Goal: Information Seeking & Learning: Learn about a topic

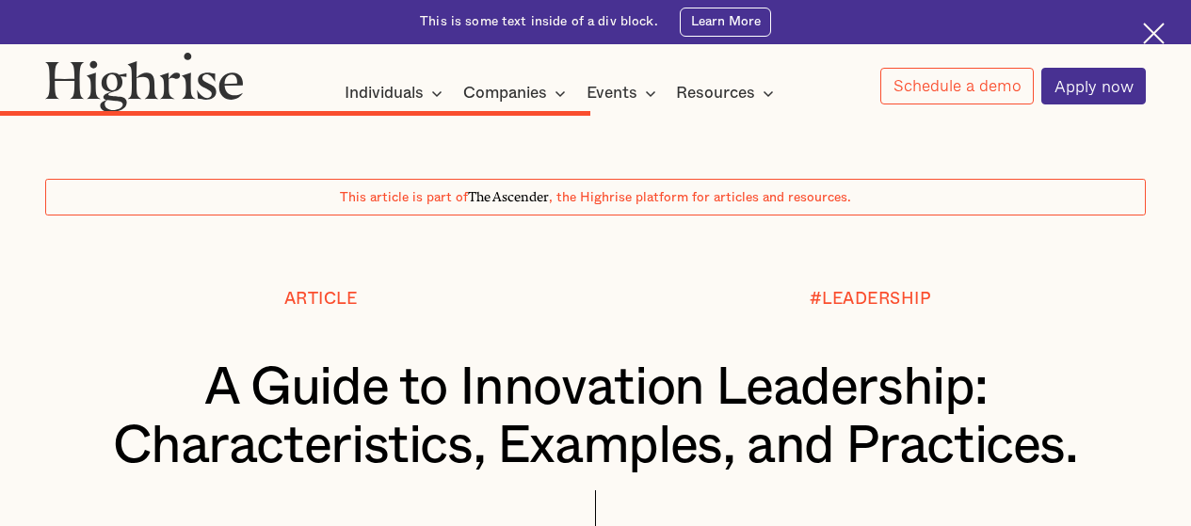
scroll to position [7311, 0]
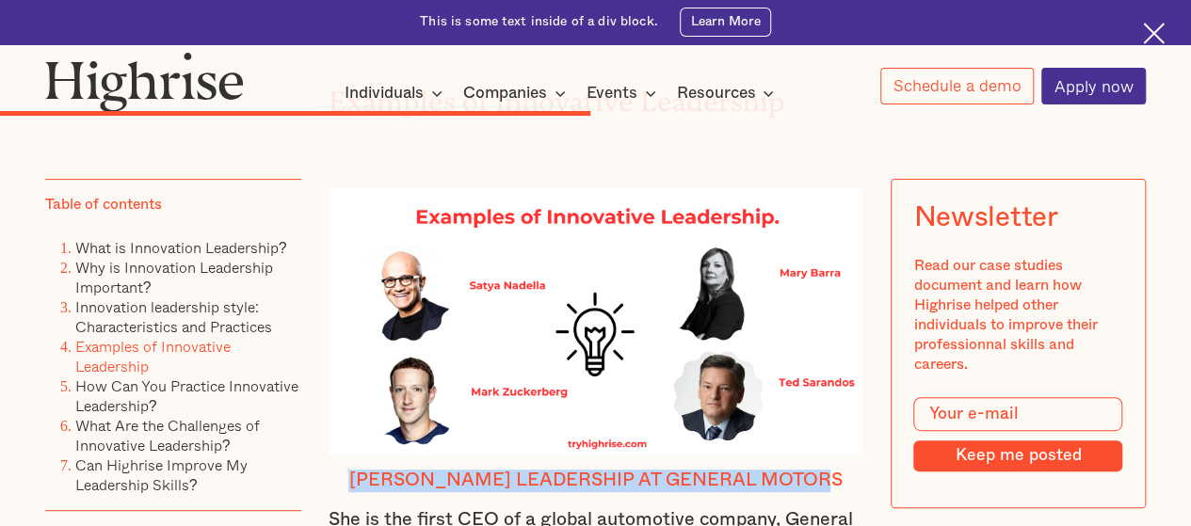
drag, startPoint x: 834, startPoint y: 389, endPoint x: 355, endPoint y: 394, distance: 479.3
click at [355, 470] on h4 "[PERSON_NAME] leadership at General Motors" at bounding box center [596, 481] width 535 height 23
copy h4 "[PERSON_NAME] leadership at General Motors"
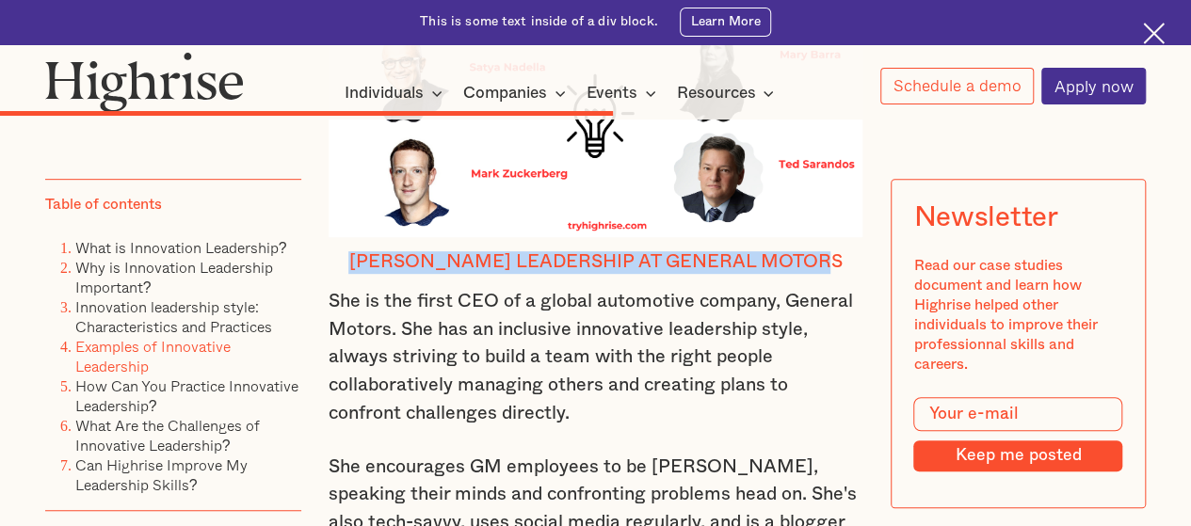
scroll to position [7548, 0]
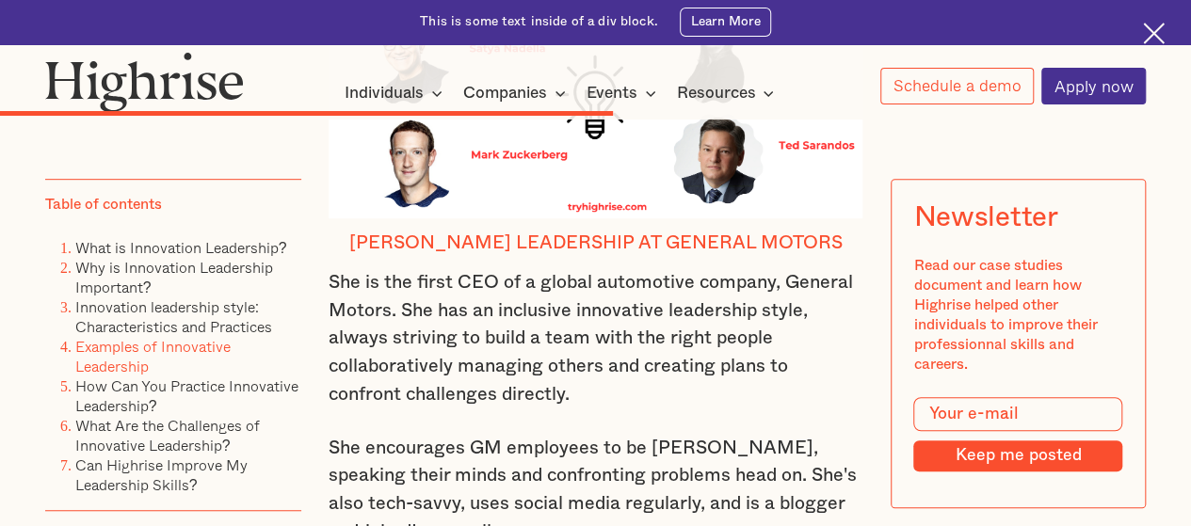
drag, startPoint x: 396, startPoint y: 220, endPoint x: 541, endPoint y: 218, distance: 145.0
drag, startPoint x: 541, startPoint y: 218, endPoint x: 435, endPoint y: 241, distance: 109.0
click at [435, 269] on p "She is the first CEO of a global automotive company, General Motors. She has an…" at bounding box center [596, 338] width 535 height 139
drag, startPoint x: 480, startPoint y: 250, endPoint x: 502, endPoint y: 286, distance: 42.6
drag, startPoint x: 502, startPoint y: 286, endPoint x: 368, endPoint y: 340, distance: 144.1
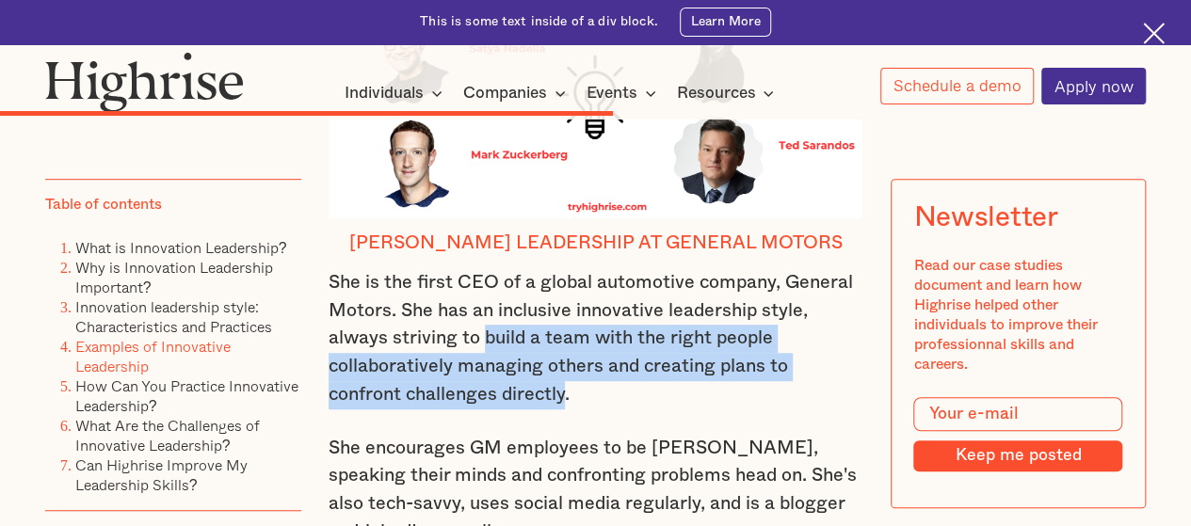
drag, startPoint x: 565, startPoint y: 310, endPoint x: 482, endPoint y: 242, distance: 107.1
click at [482, 269] on p "She is the first CEO of a global automotive company, General Motors. She has an…" at bounding box center [596, 338] width 535 height 139
copy p "build a team with the right people collaboratively managing others and creating…"
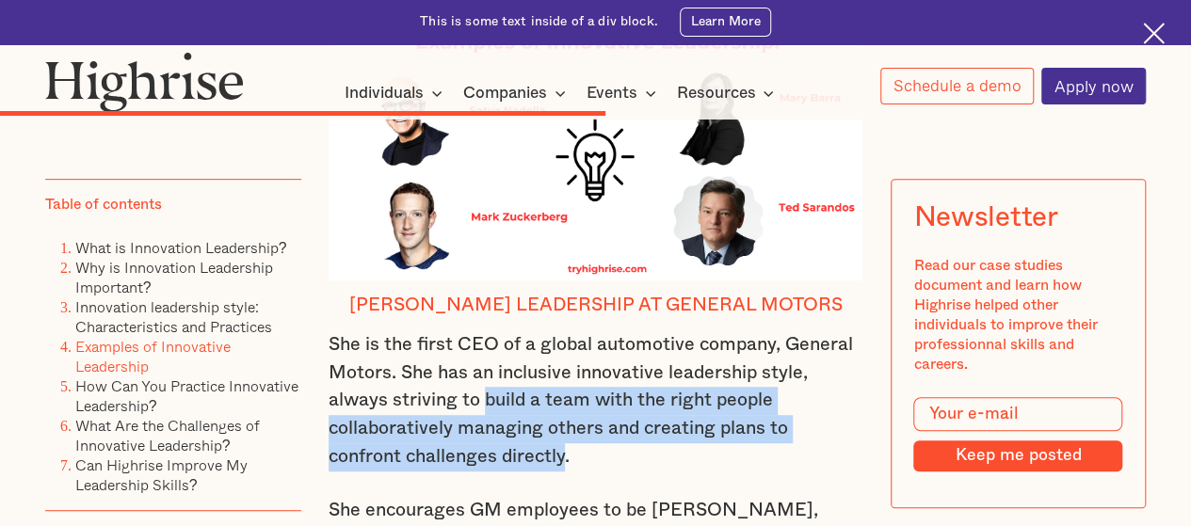
scroll to position [7461, 0]
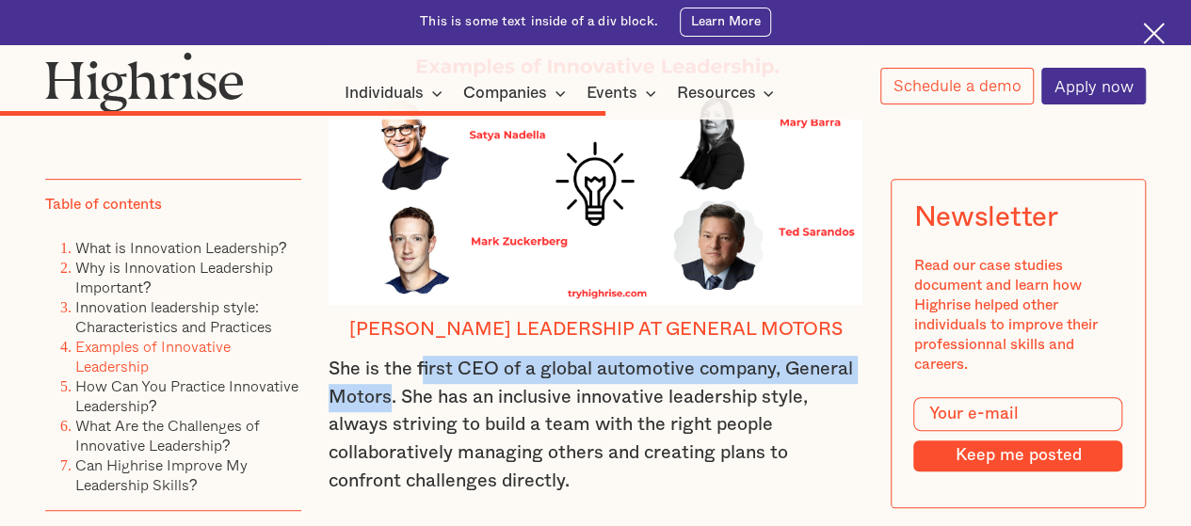
drag, startPoint x: 418, startPoint y: 278, endPoint x: 385, endPoint y: 307, distance: 44.0
click at [385, 356] on p "She is the first CEO of a global automotive company, General Motors. She has an…" at bounding box center [596, 425] width 535 height 139
copy p "irst CEO of a global automotive company, General Motors"
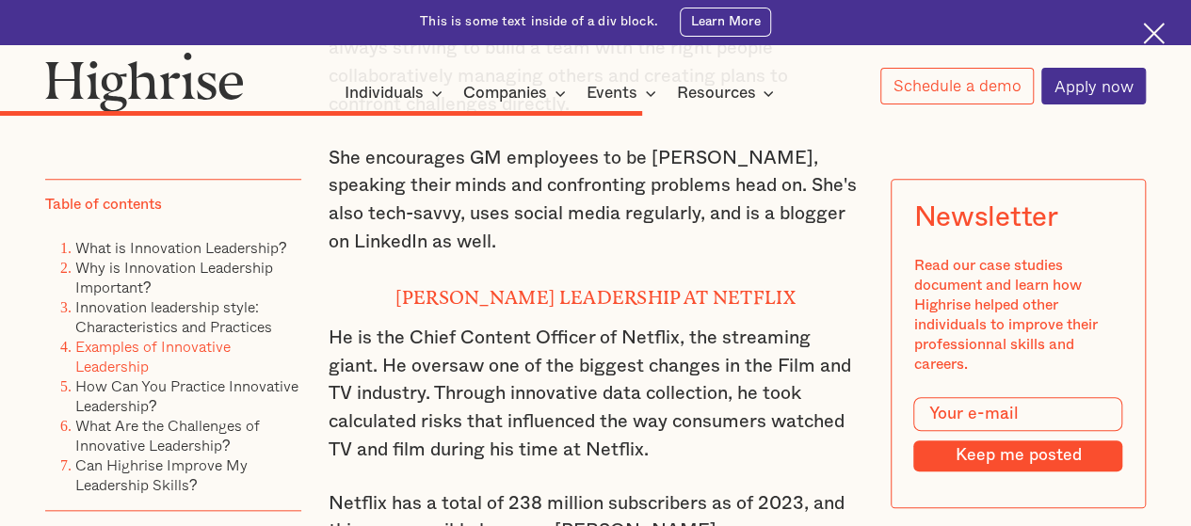
scroll to position [7850, 0]
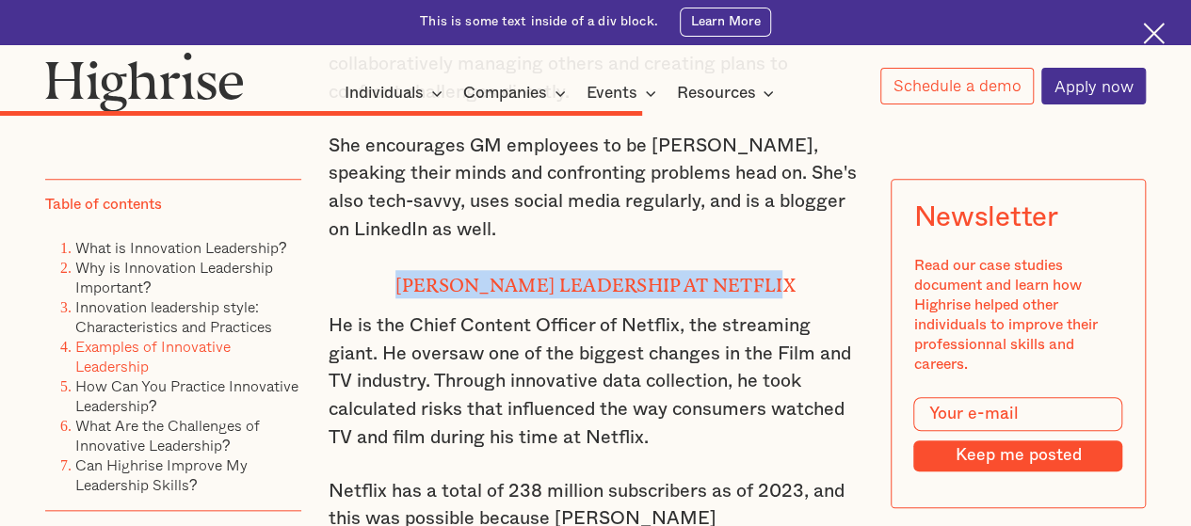
drag, startPoint x: 399, startPoint y: 191, endPoint x: 806, endPoint y: 198, distance: 406.8
click at [806, 270] on h4 "[PERSON_NAME] Leadership at Netflix" at bounding box center [596, 284] width 535 height 28
copy strong "[PERSON_NAME] Leadership at Netflix"
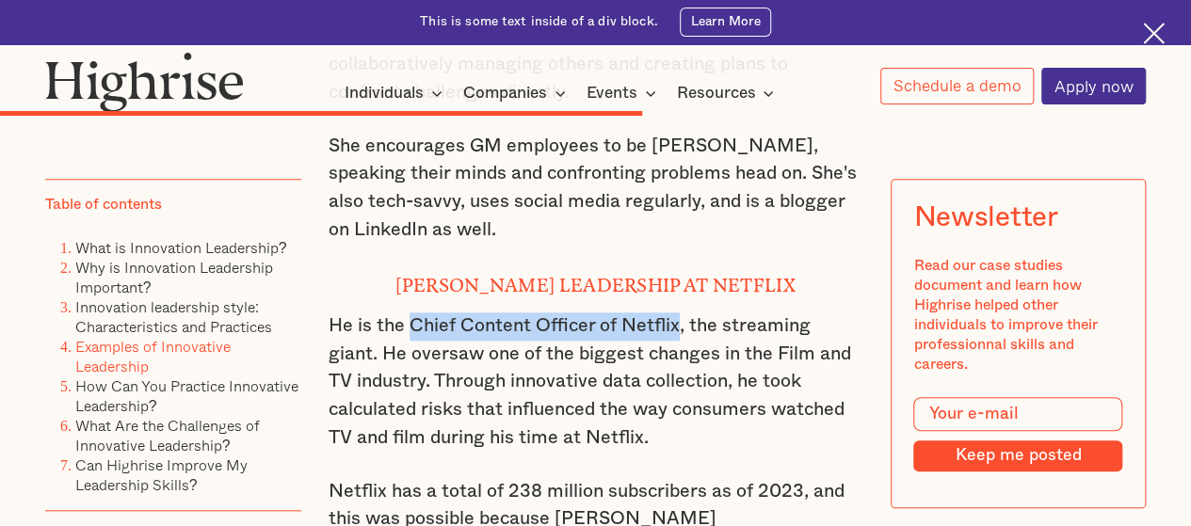
drag, startPoint x: 407, startPoint y: 236, endPoint x: 680, endPoint y: 234, distance: 273.1
click at [680, 313] on p "He is the Chief Content Officer of Netflix, the streaming giant. He oversaw one…" at bounding box center [596, 382] width 535 height 139
copy p "Chief Content Officer of Netflix"
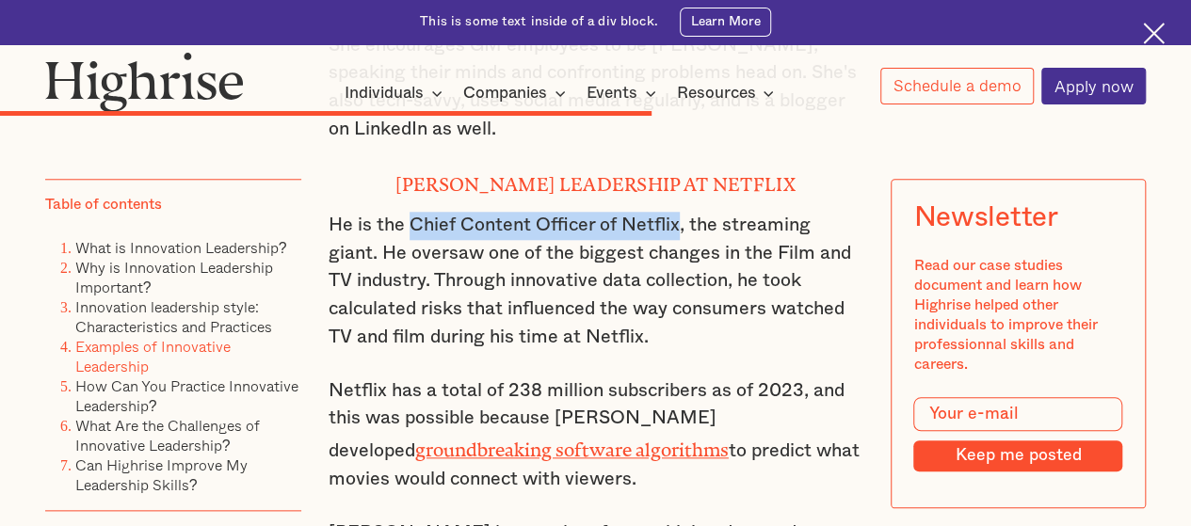
scroll to position [7963, 0]
